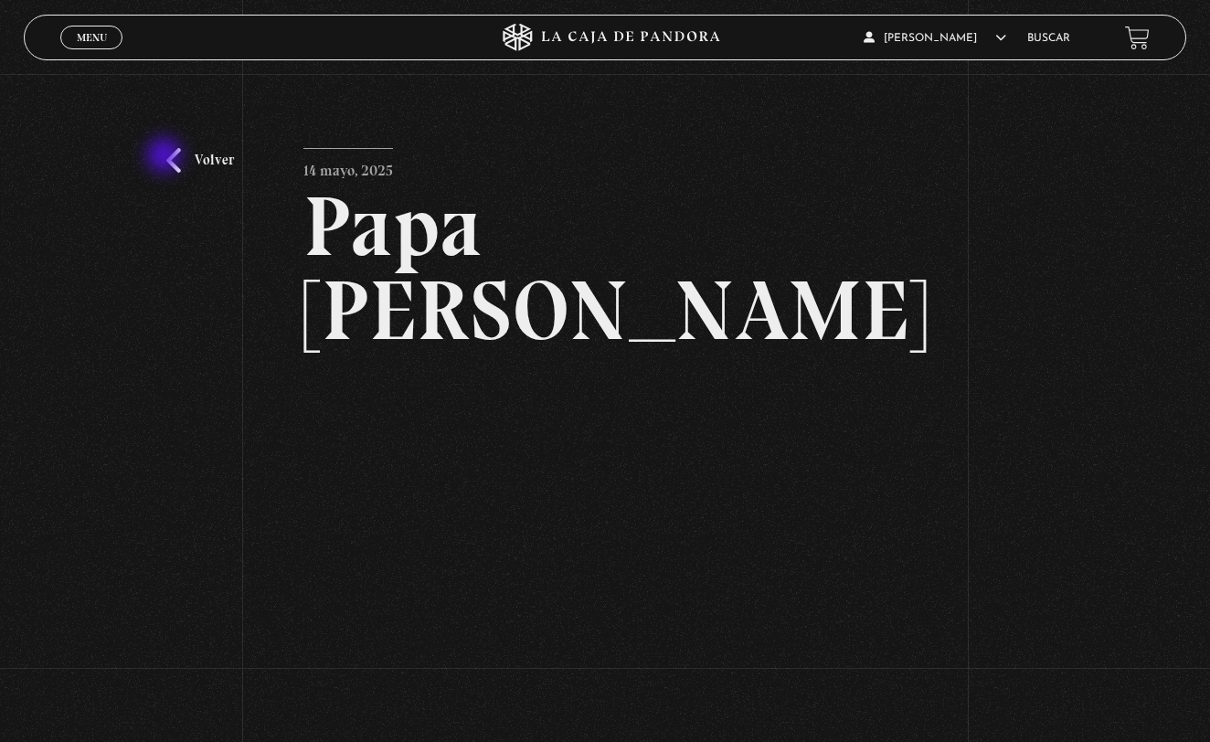
click at [166, 156] on link "Volver" at bounding box center [200, 160] width 68 height 25
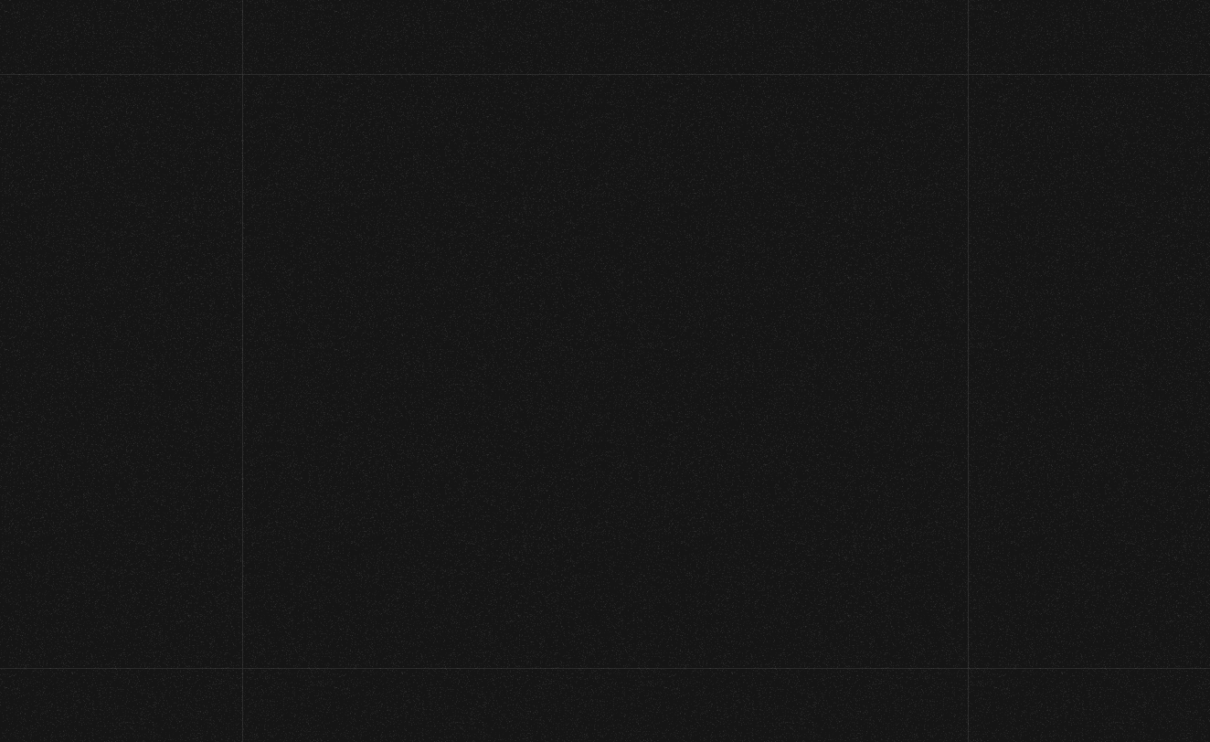
scroll to position [2694, 0]
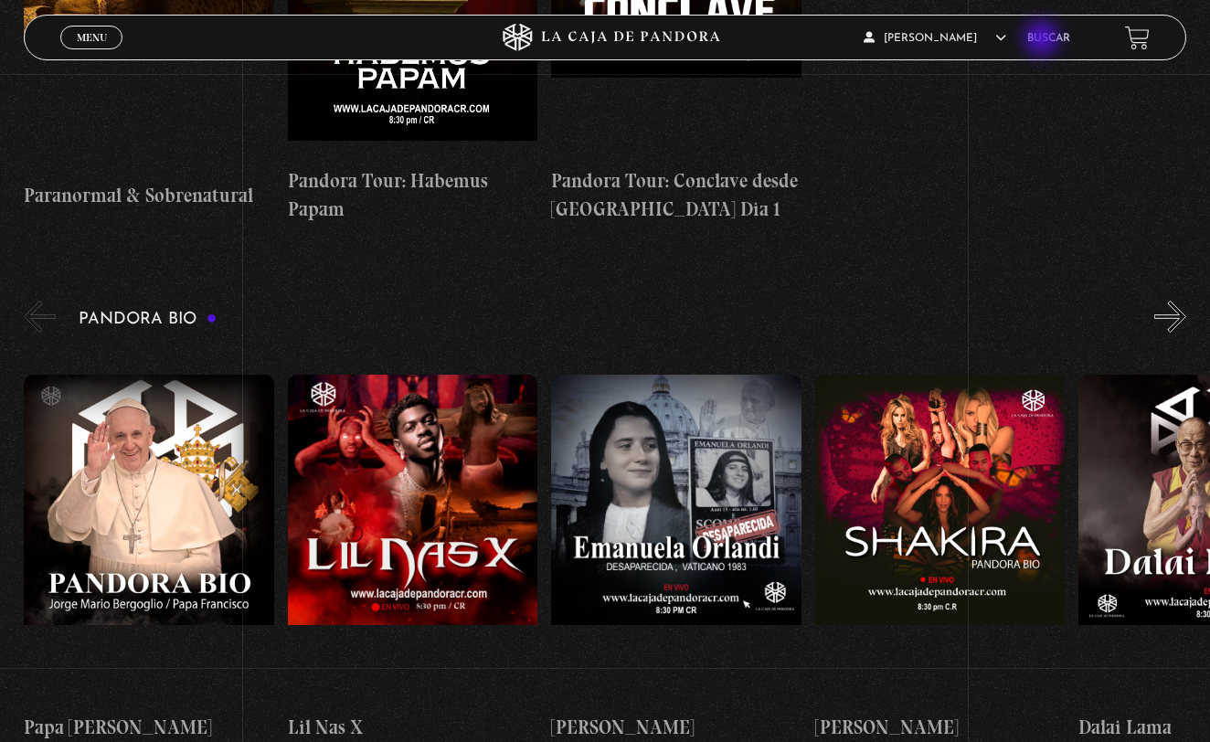
click at [1044, 40] on link "Buscar" at bounding box center [1048, 38] width 43 height 11
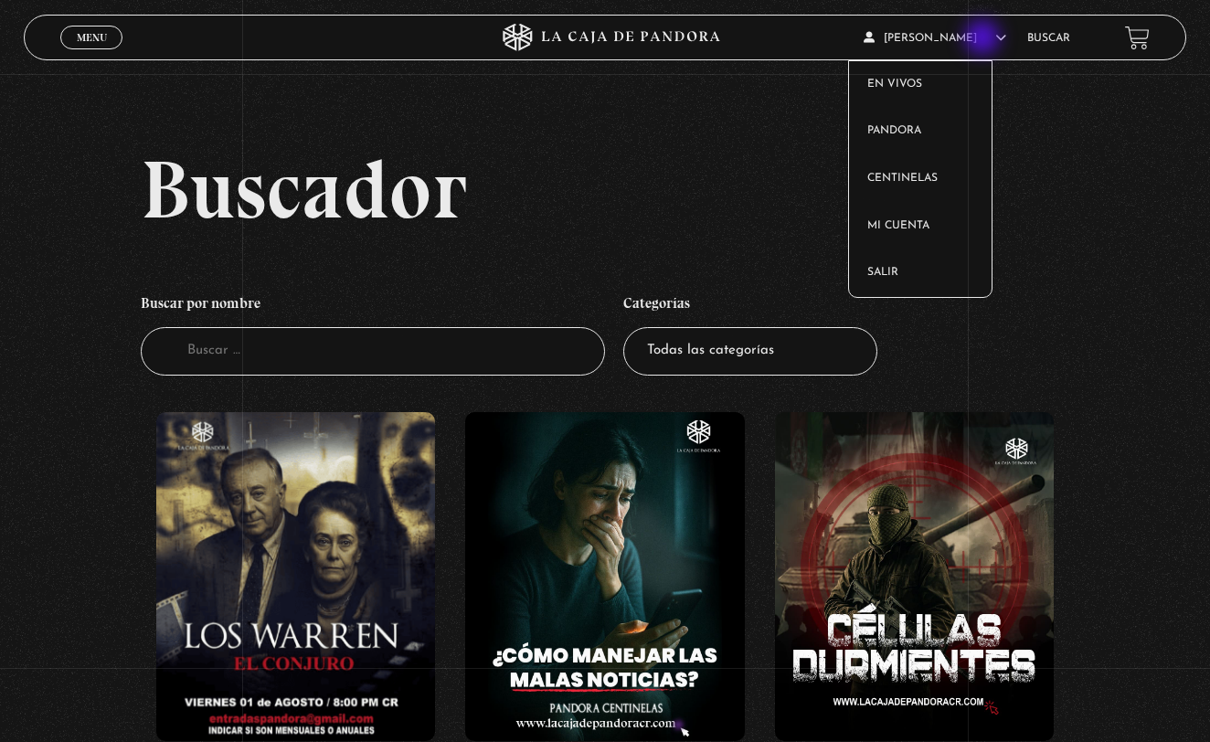
click at [985, 39] on span "[PERSON_NAME]" at bounding box center [935, 38] width 143 height 11
click at [903, 270] on link "Salir" at bounding box center [921, 274] width 144 height 48
